Goal: Information Seeking & Learning: Learn about a topic

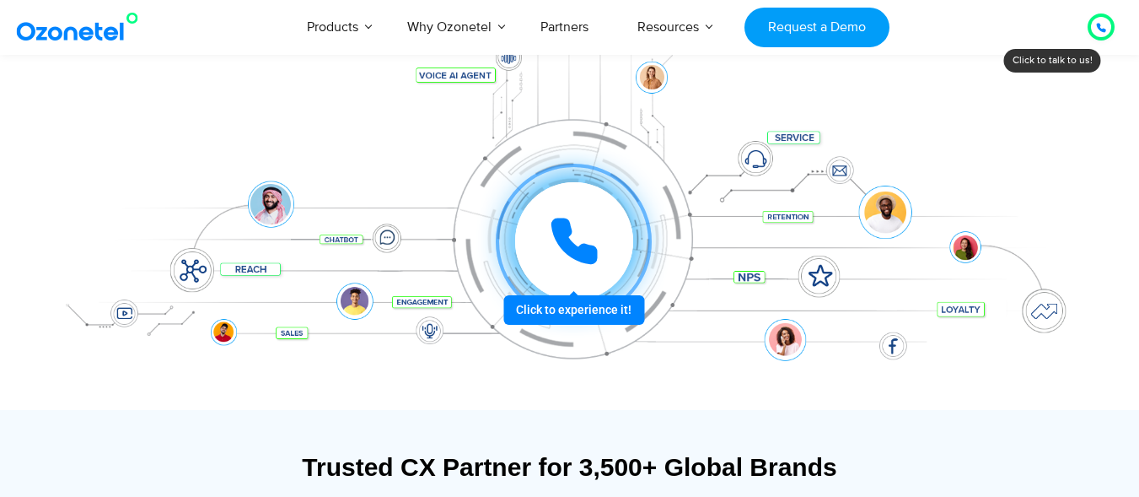
scroll to position [253, 0]
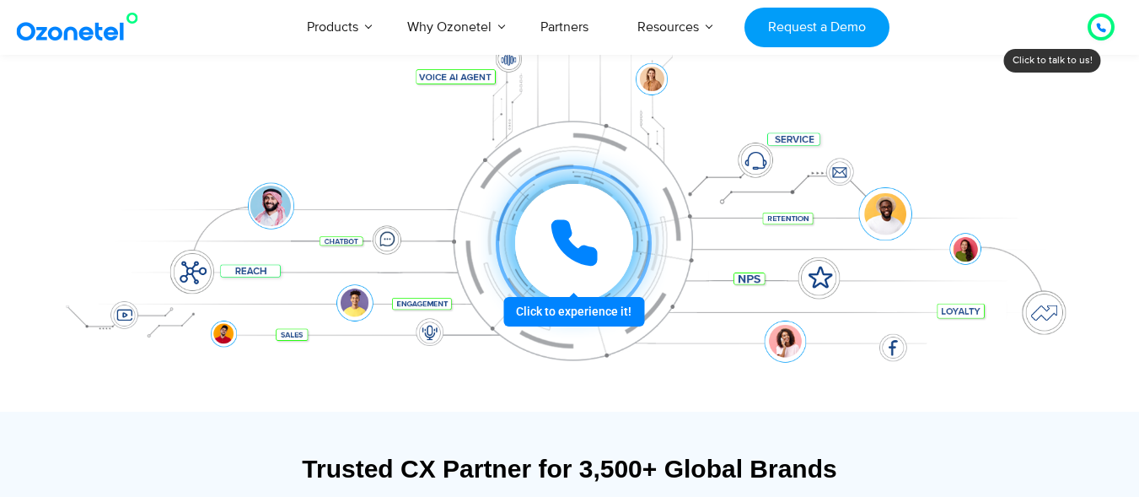
click at [584, 244] on icon at bounding box center [574, 243] width 51 height 51
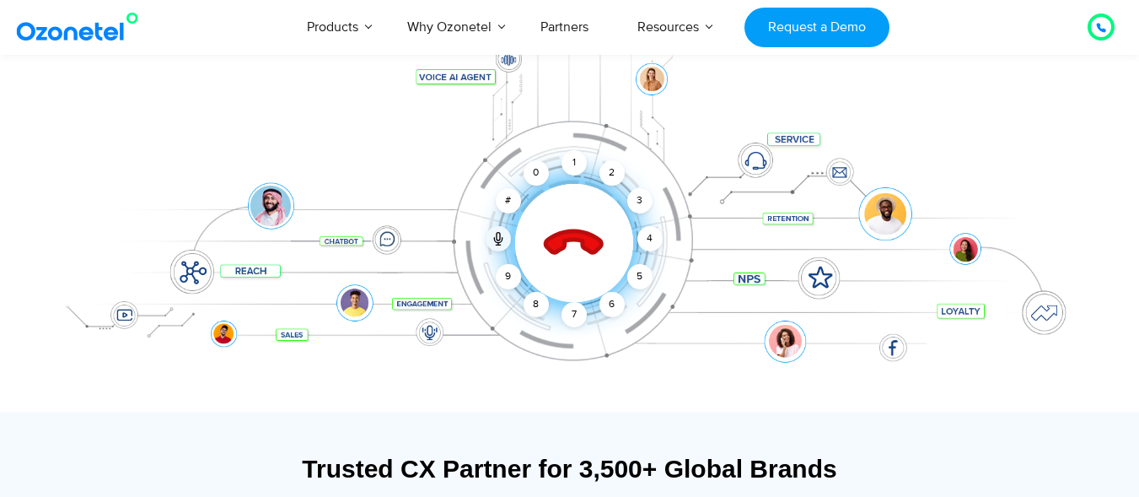
click at [565, 254] on icon at bounding box center [574, 243] width 72 height 72
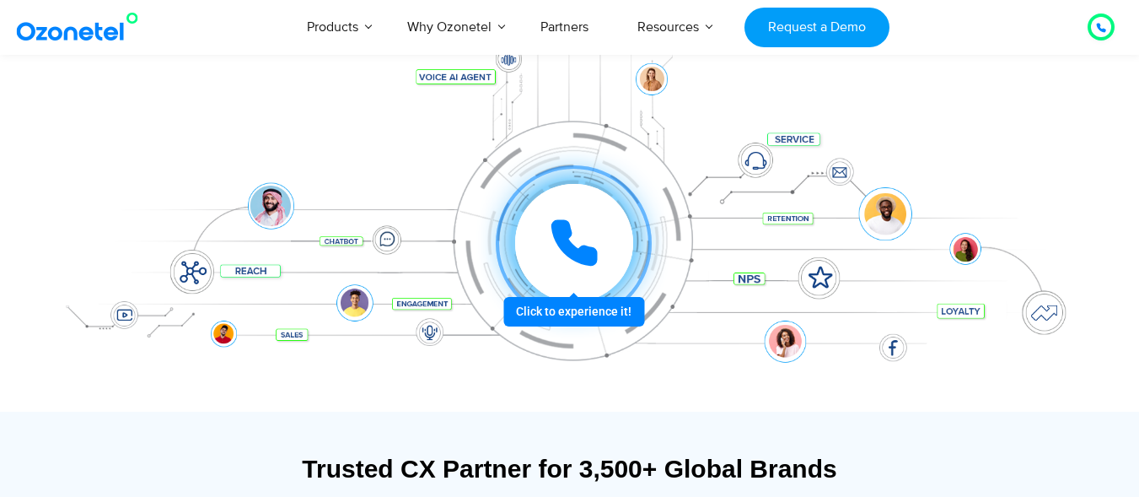
click at [532, 241] on div at bounding box center [574, 243] width 118 height 118
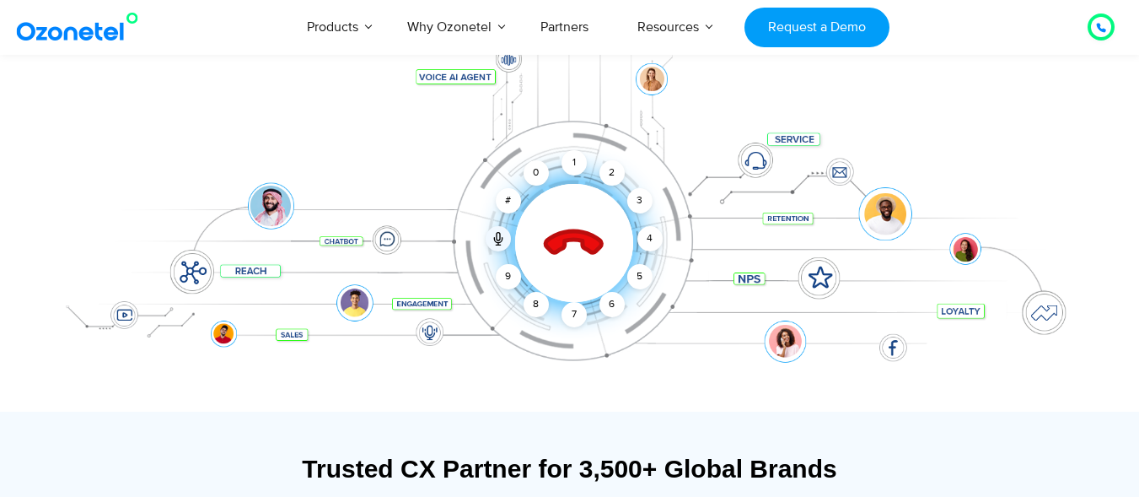
click at [532, 241] on div at bounding box center [574, 242] width 167 height 167
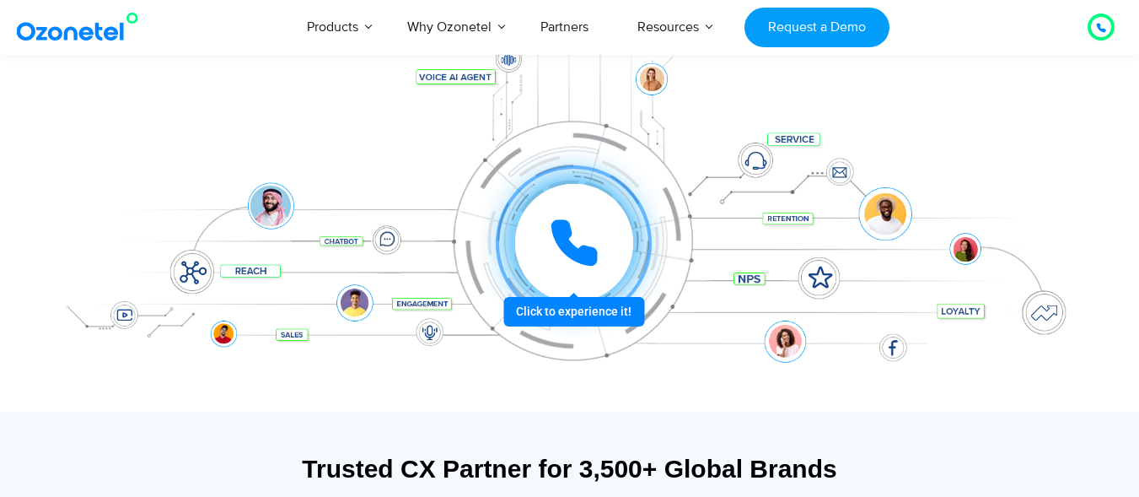
click at [542, 240] on div at bounding box center [574, 243] width 118 height 118
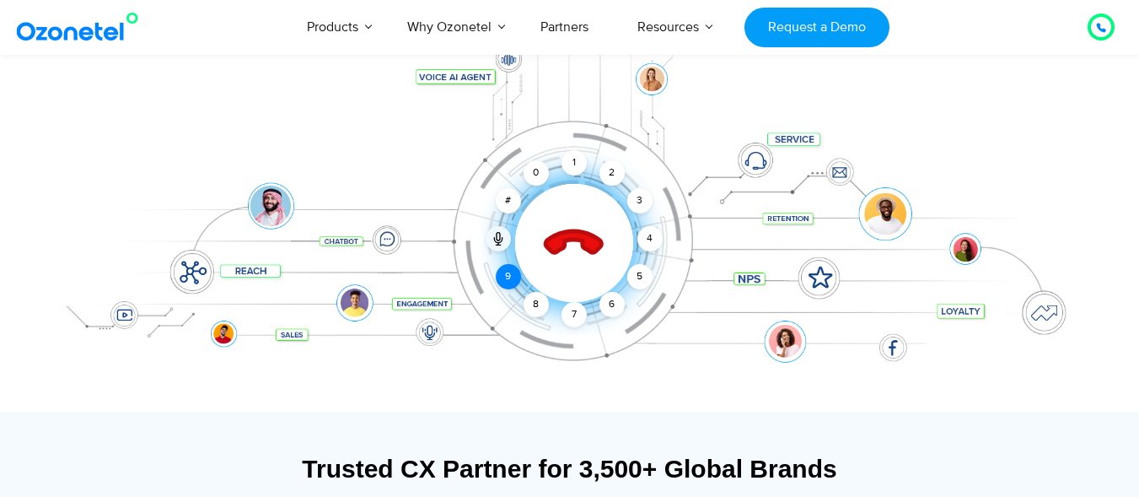
drag, startPoint x: 508, startPoint y: 281, endPoint x: 518, endPoint y: 282, distance: 10.2
click at [508, 281] on div "9" at bounding box center [508, 276] width 25 height 25
click at [528, 301] on div "8" at bounding box center [536, 304] width 25 height 25
click at [563, 304] on div "Click to end call Call connected 1 2 3 4 5 6 7 8 9 # 0" at bounding box center [570, 209] width 1054 height 287
click at [648, 232] on div "4" at bounding box center [649, 238] width 25 height 25
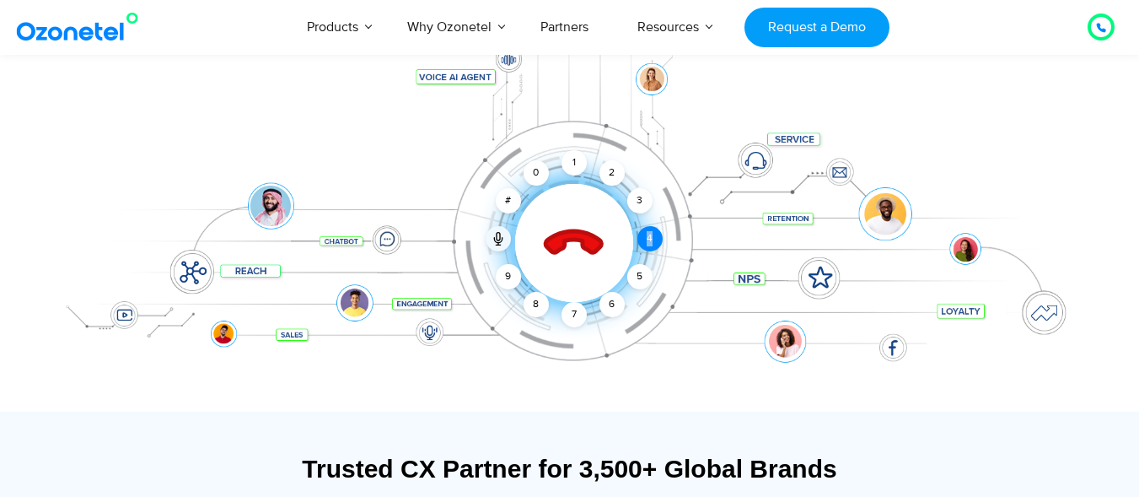
click at [646, 232] on div "4" at bounding box center [649, 238] width 25 height 25
click at [642, 316] on div "Click to end call Call connected 1 2 3 4 5 6 7 8 9 # 0" at bounding box center [570, 209] width 1054 height 287
click at [580, 232] on icon at bounding box center [573, 243] width 59 height 59
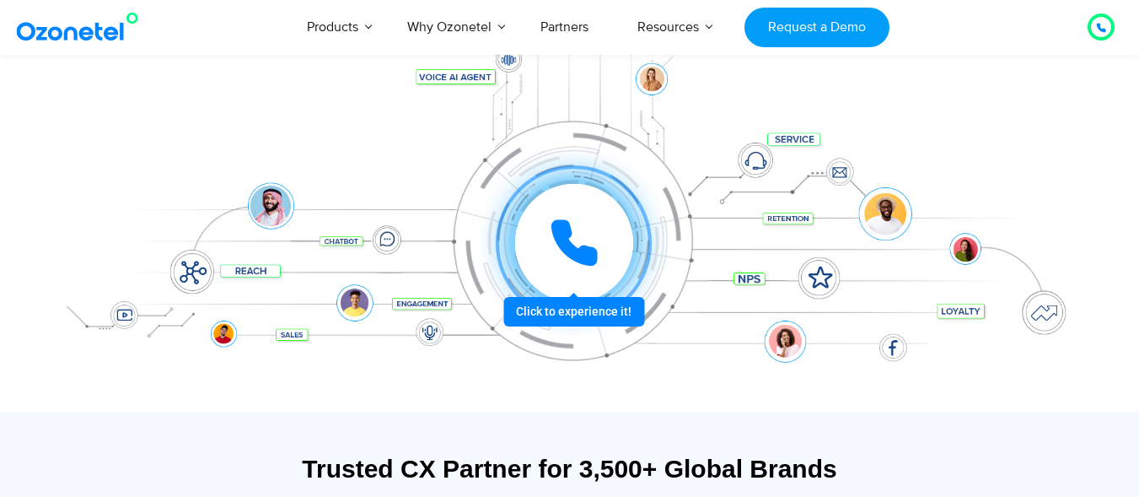
click at [580, 232] on icon at bounding box center [574, 243] width 51 height 51
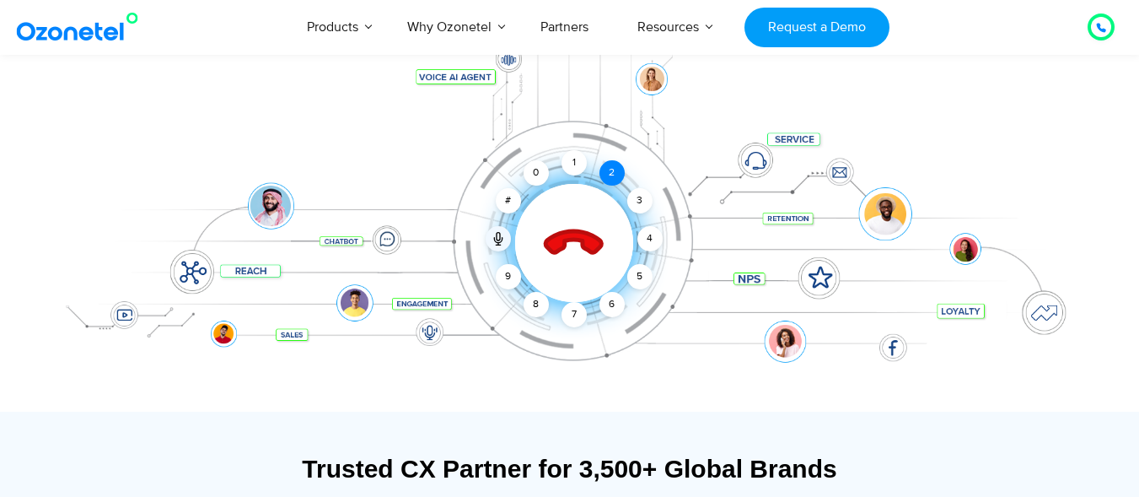
drag, startPoint x: 609, startPoint y: 141, endPoint x: 611, endPoint y: 167, distance: 26.3
click at [609, 145] on div "Click to end call Call connected 1 2 3 4 5 6 7 8 9 # 0" at bounding box center [570, 209] width 1054 height 287
click at [611, 167] on div "2" at bounding box center [611, 172] width 25 height 25
click at [635, 192] on div "3" at bounding box center [638, 200] width 25 height 25
click at [654, 83] on div "Click to end call Call connected 1 2 3 4 5 6 7 8 9 # 0" at bounding box center [570, 209] width 1054 height 287
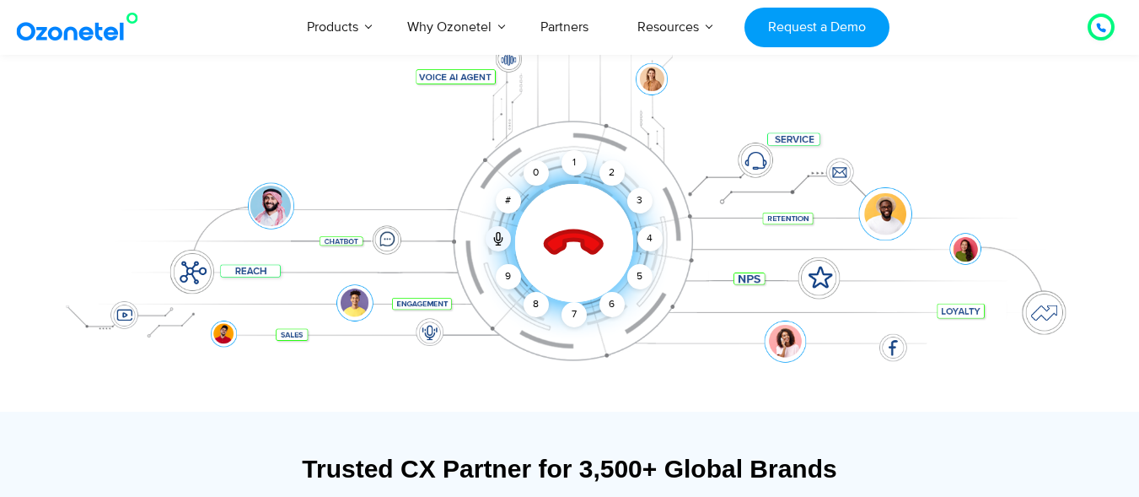
click at [747, 156] on div "Click to end call Call connected 1 2 3 4 5 6 7 8 9 # 0" at bounding box center [570, 209] width 1054 height 287
click at [582, 226] on icon at bounding box center [574, 243] width 72 height 72
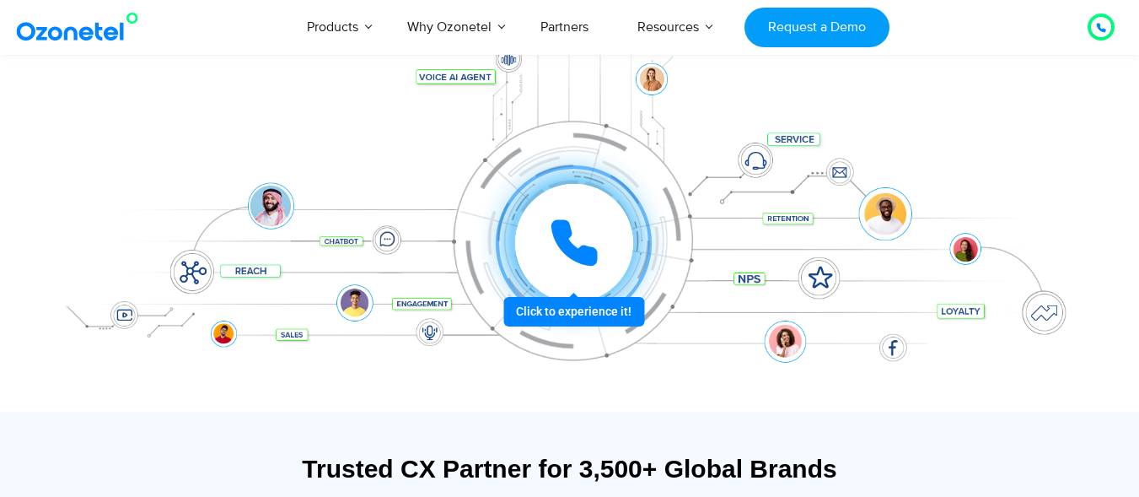
click at [580, 242] on icon at bounding box center [574, 243] width 51 height 51
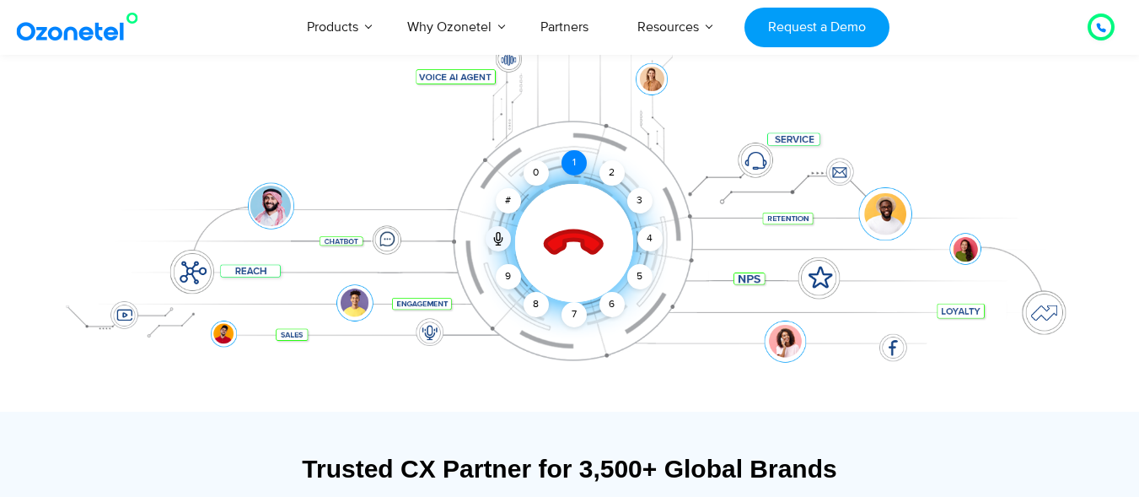
click at [574, 170] on div "1" at bounding box center [574, 162] width 25 height 25
click at [576, 169] on div "1" at bounding box center [574, 162] width 25 height 25
click at [610, 174] on div "2" at bounding box center [611, 172] width 25 height 25
click at [641, 223] on div "Click to end call Call connected 1 2 3 4 5 6 7 8 9 # 0" at bounding box center [573, 208] width 1045 height 67
click at [641, 231] on div "4" at bounding box center [649, 238] width 25 height 25
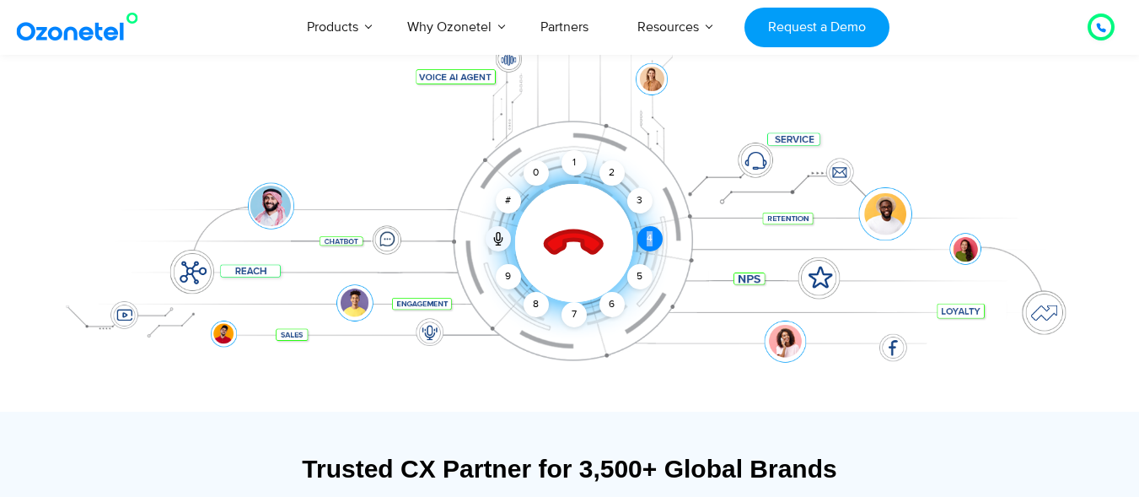
click at [641, 231] on div "4" at bounding box center [649, 238] width 25 height 25
click at [644, 264] on div "Click to end call Call connected 1 2 3 4 5 6 7 8 9 # 0" at bounding box center [570, 209] width 1054 height 287
click at [561, 232] on icon at bounding box center [573, 243] width 59 height 59
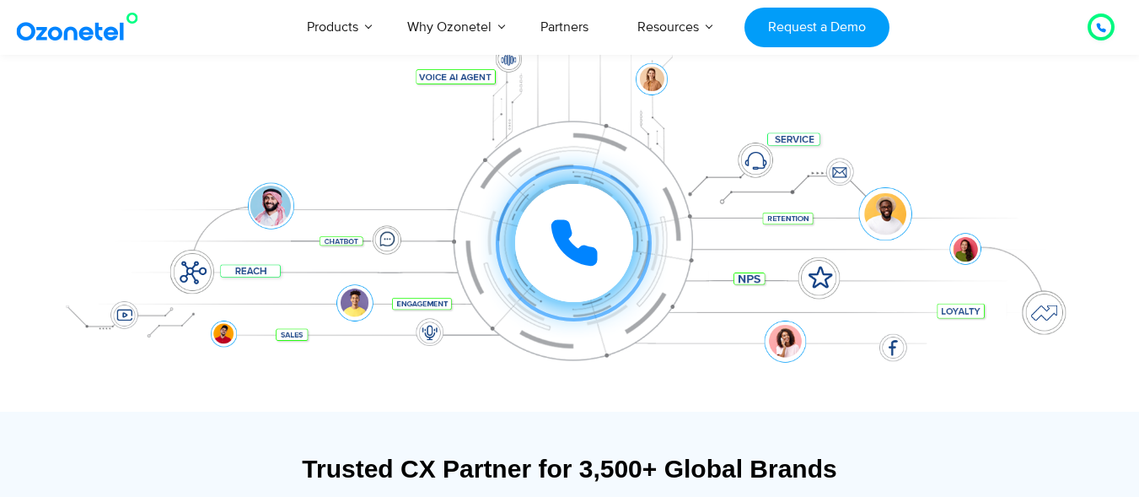
click at [452, 78] on div "Click to experience it! Call ended 1 2 3 4 5 6 7 8 9 # 0" at bounding box center [570, 209] width 1054 height 287
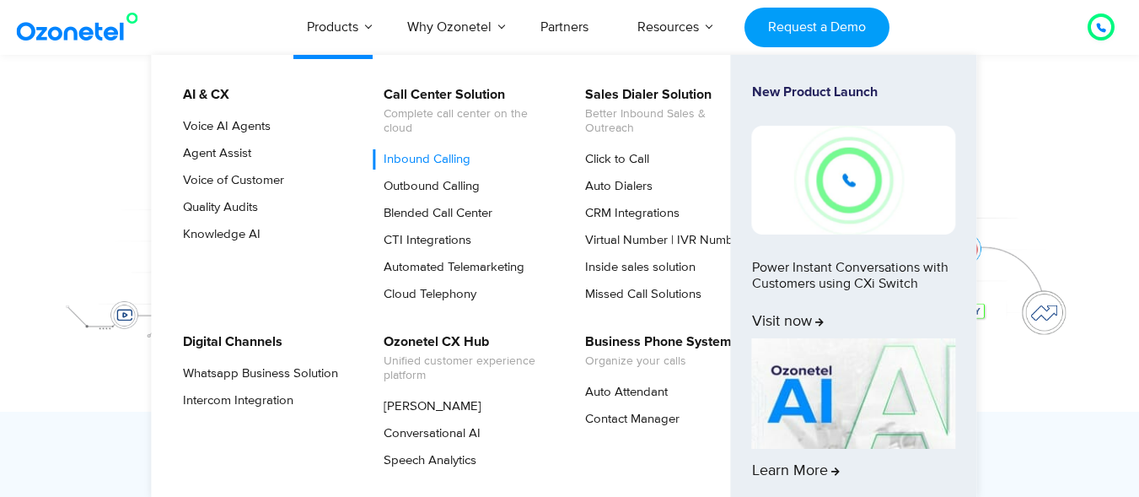
click at [457, 157] on link "Inbound Calling" at bounding box center [423, 159] width 100 height 20
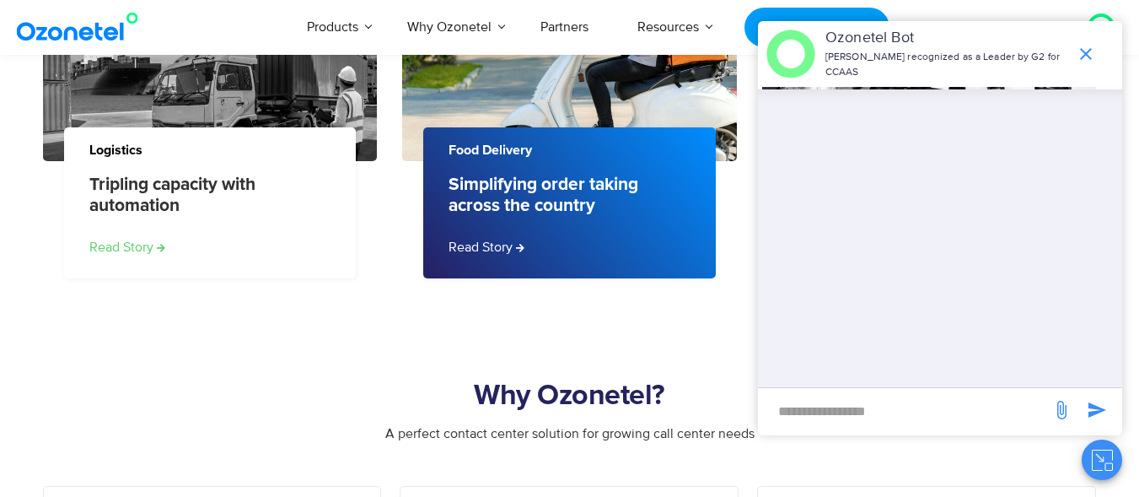
scroll to position [2405, 0]
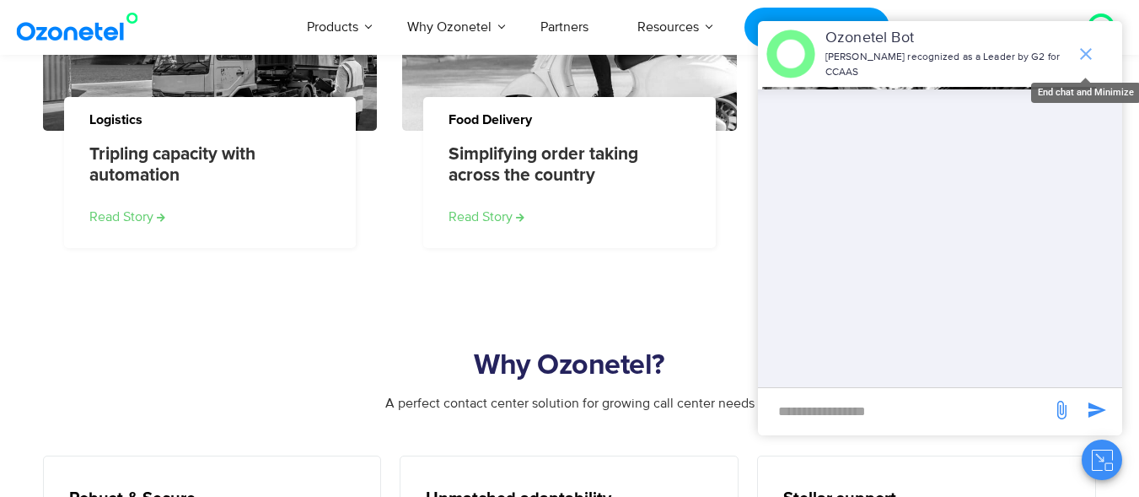
click at [1089, 54] on icon "end chat or minimize" at bounding box center [1086, 54] width 20 height 20
